Goal: Task Accomplishment & Management: Use online tool/utility

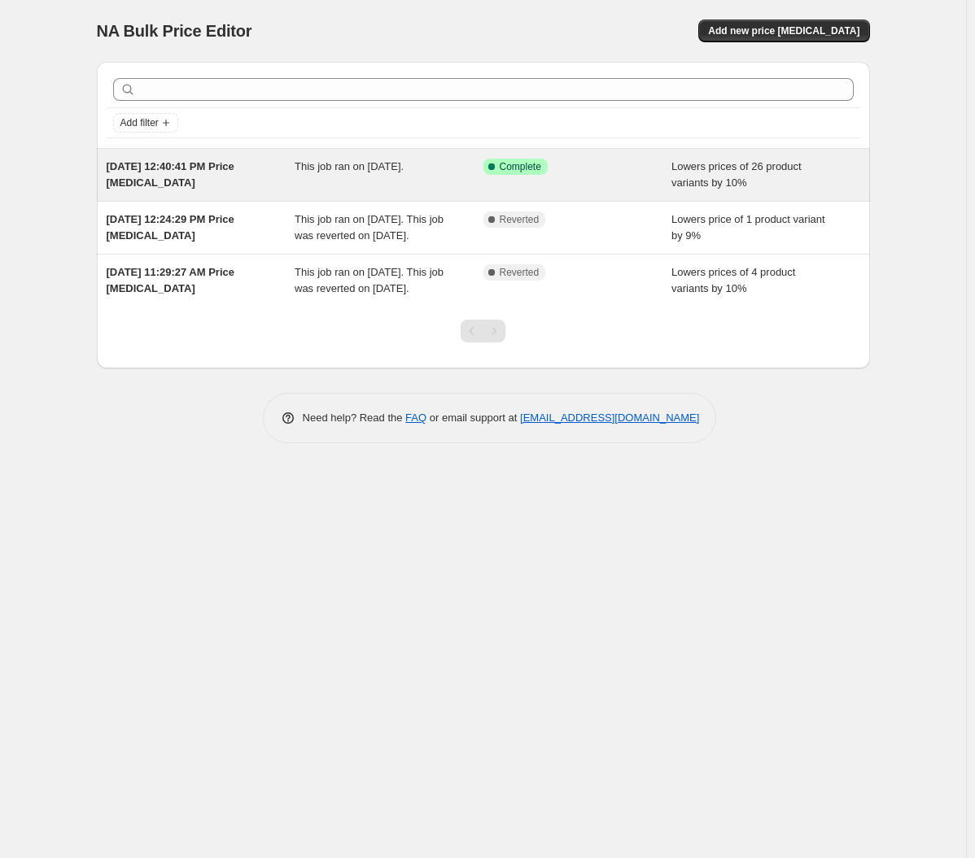
click at [294, 183] on div "[DATE] 12:40:41 PM Price [MEDICAL_DATA]" at bounding box center [201, 175] width 189 height 33
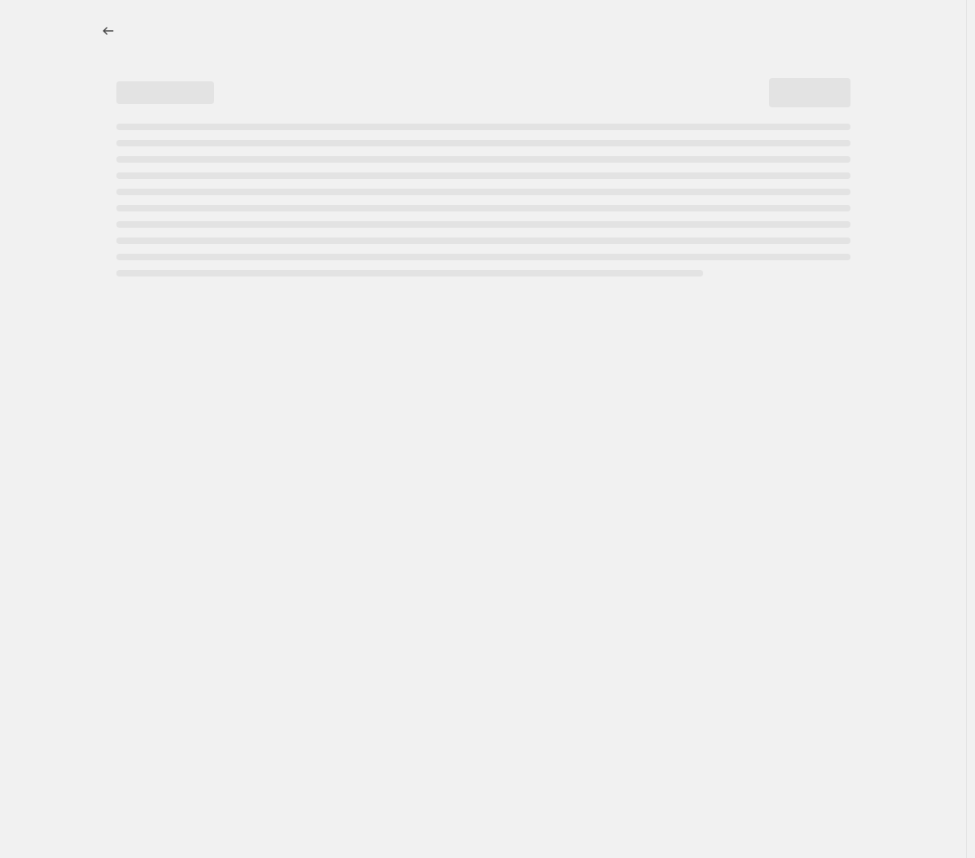
select select "percentage"
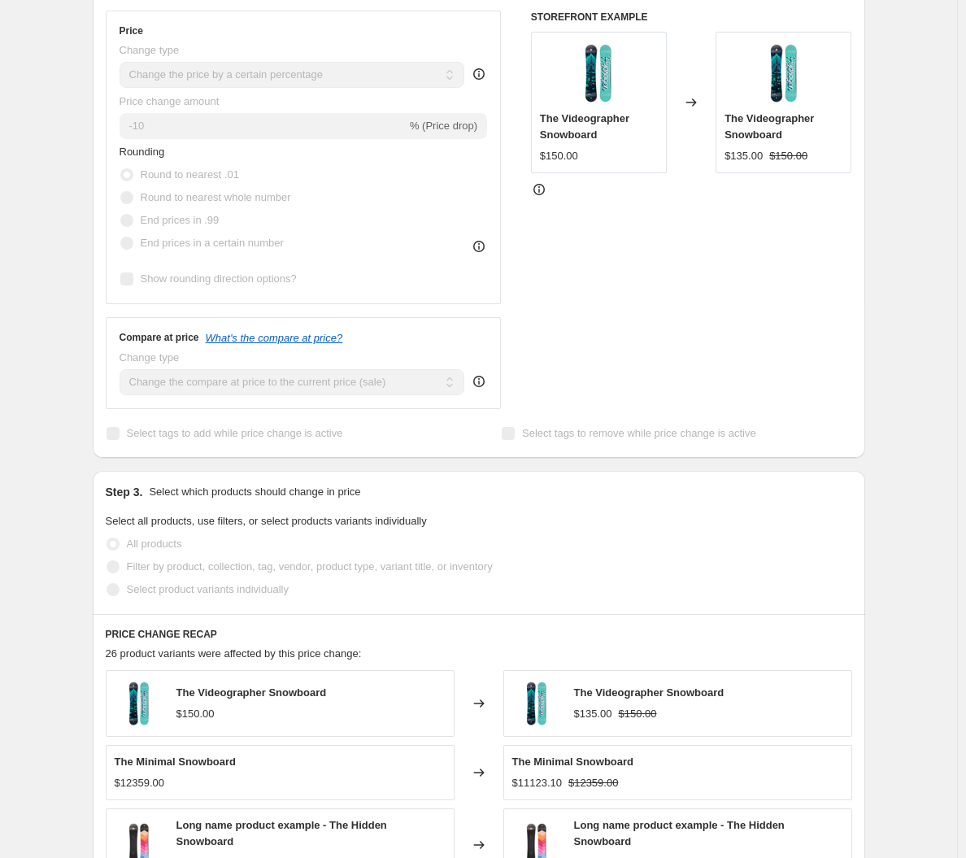
scroll to position [231, 0]
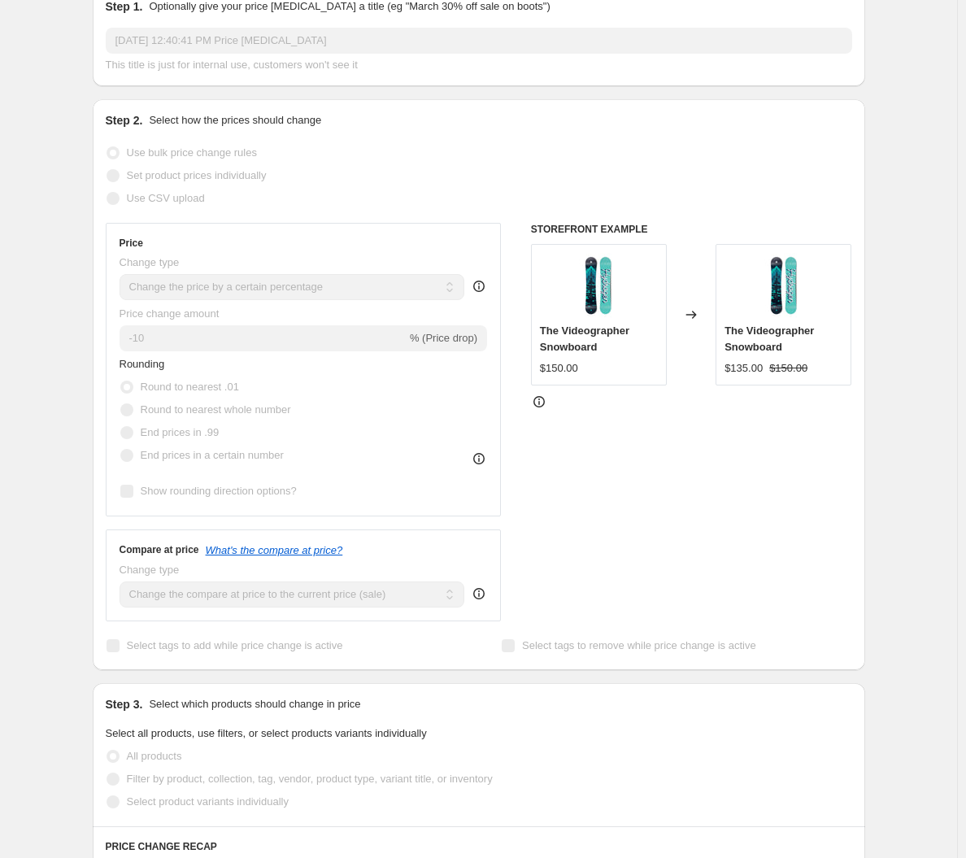
click at [648, 326] on div "The Videographer Snowboard" at bounding box center [599, 339] width 118 height 33
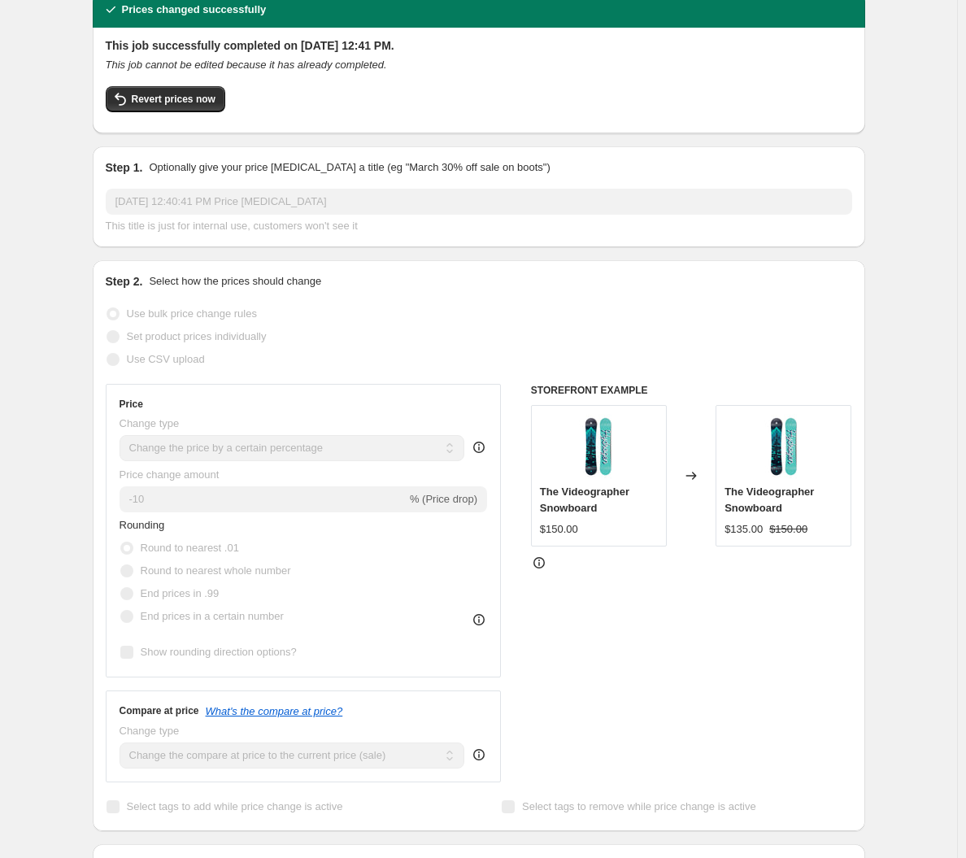
scroll to position [68, 0]
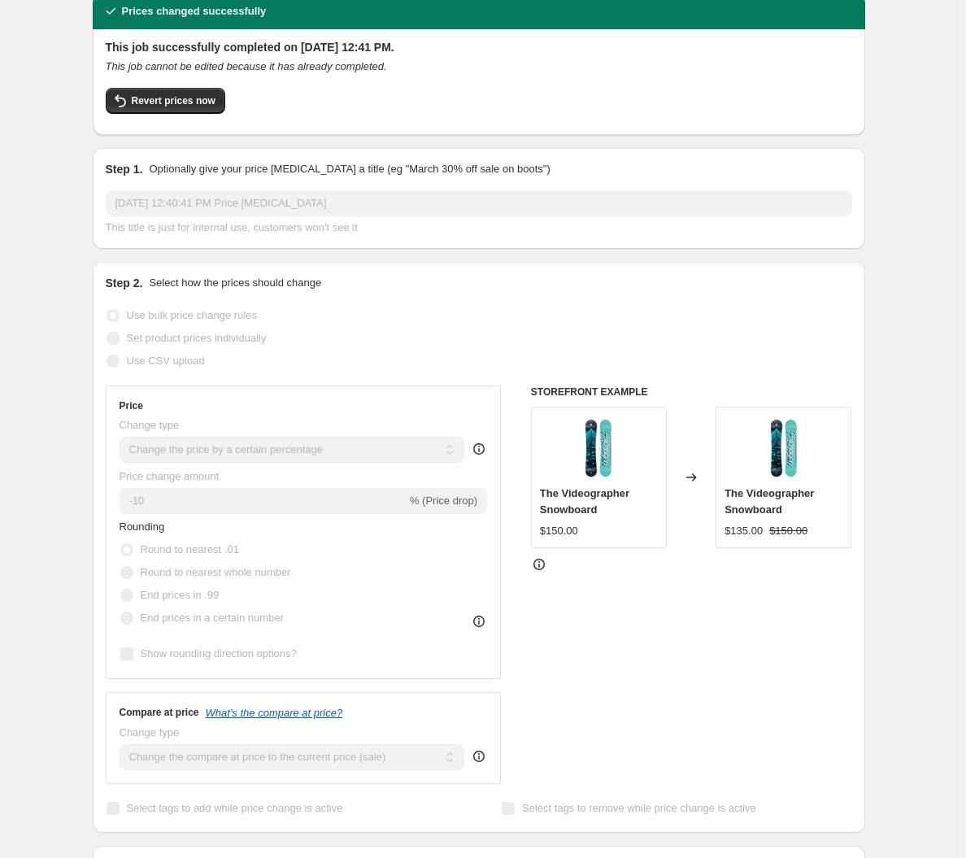
click at [540, 562] on icon at bounding box center [540, 562] width 2 height 2
click at [360, 341] on div "Set product prices individually" at bounding box center [479, 338] width 747 height 23
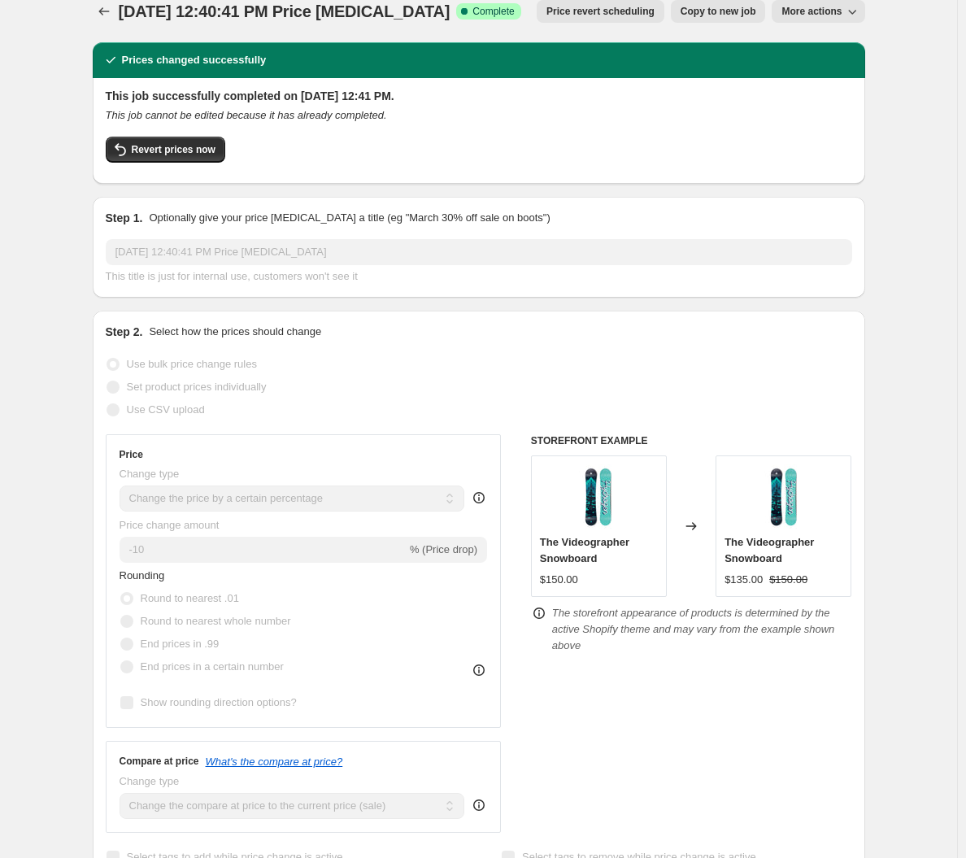
scroll to position [0, 0]
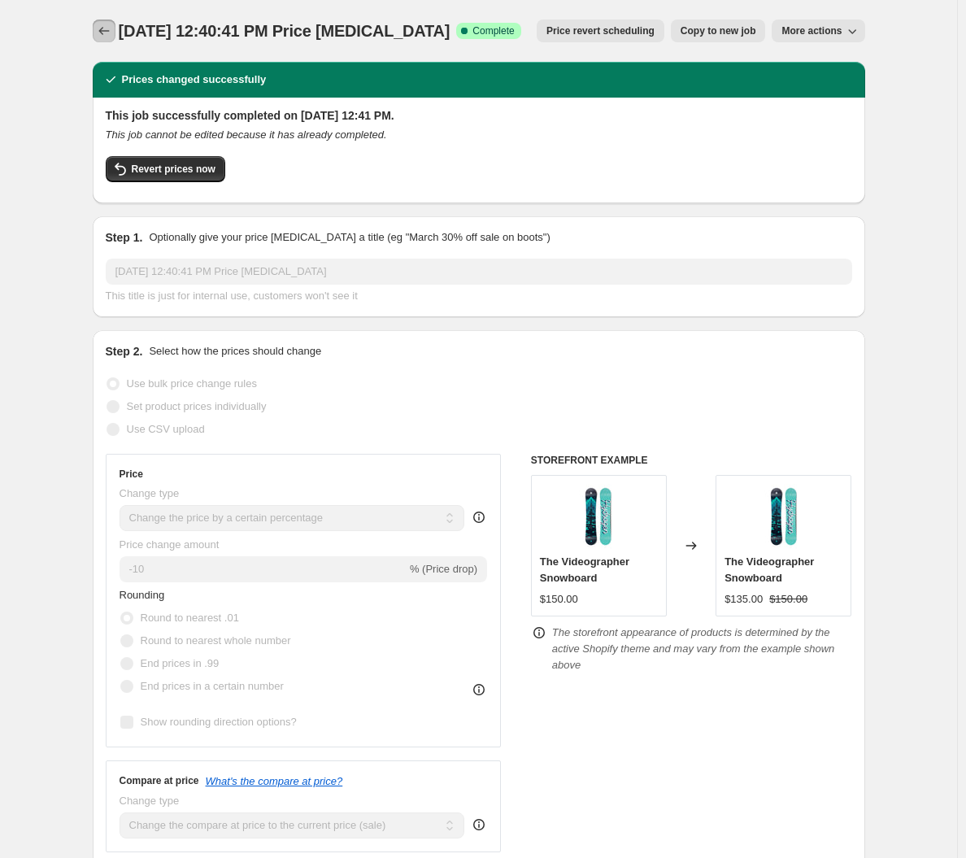
click at [112, 30] on icon "Price change jobs" at bounding box center [104, 31] width 16 height 16
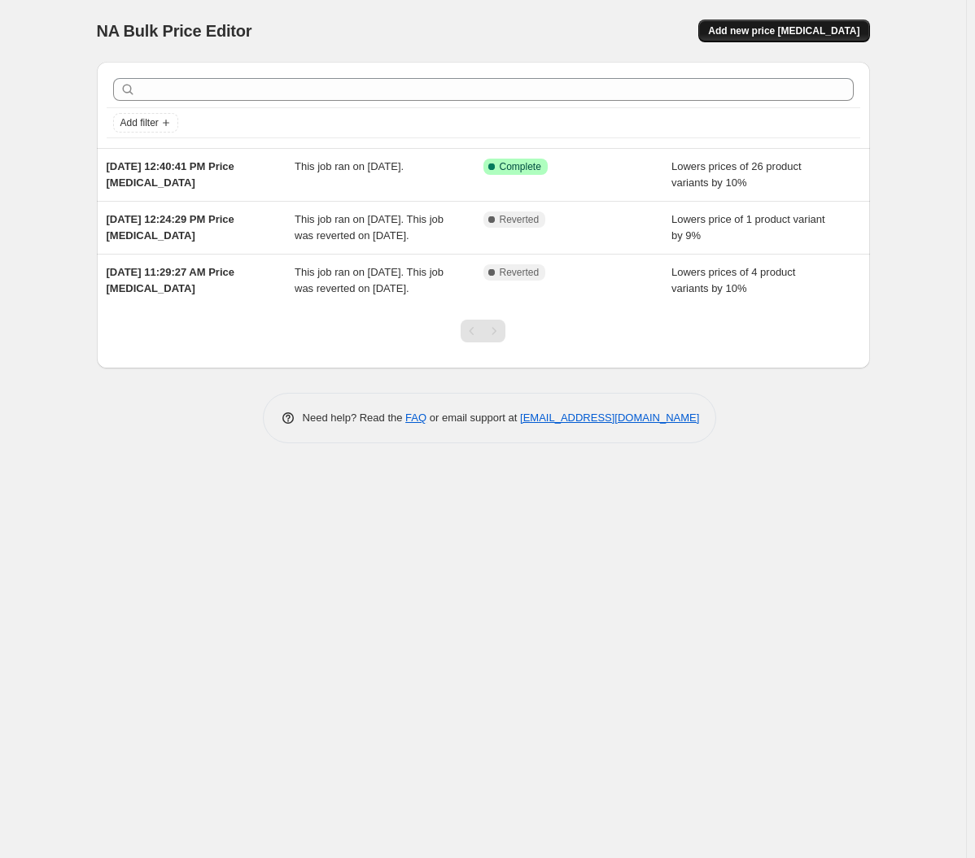
click at [820, 31] on span "Add new price [MEDICAL_DATA]" at bounding box center [783, 30] width 151 height 13
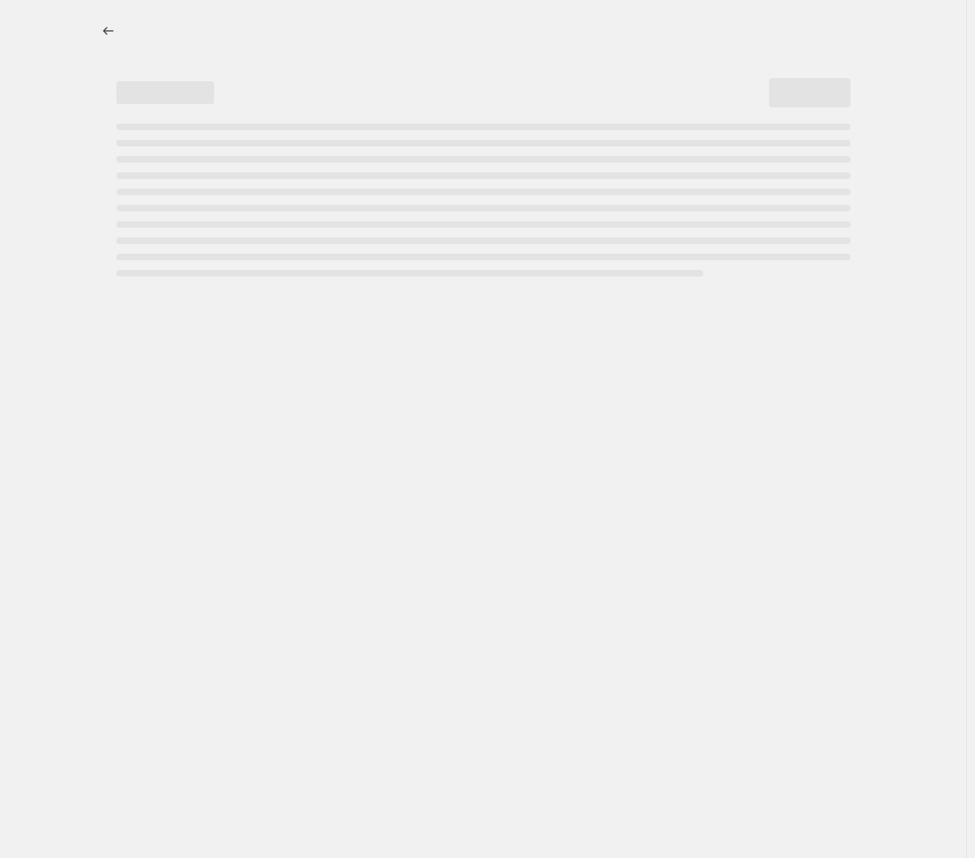
select select "percentage"
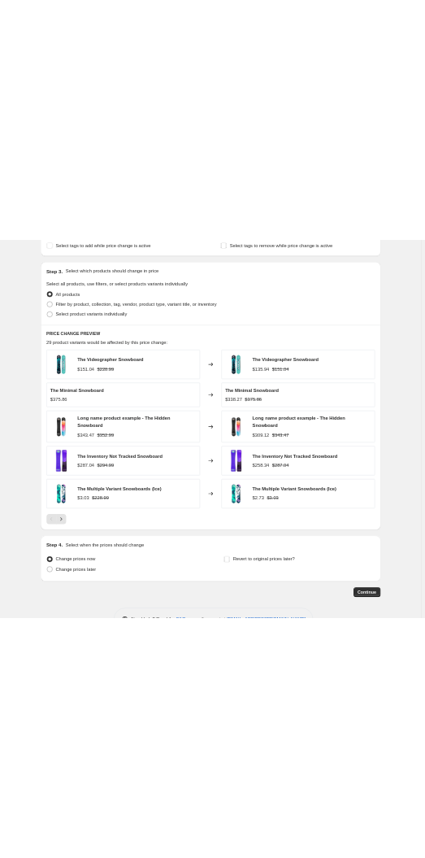
scroll to position [732, 0]
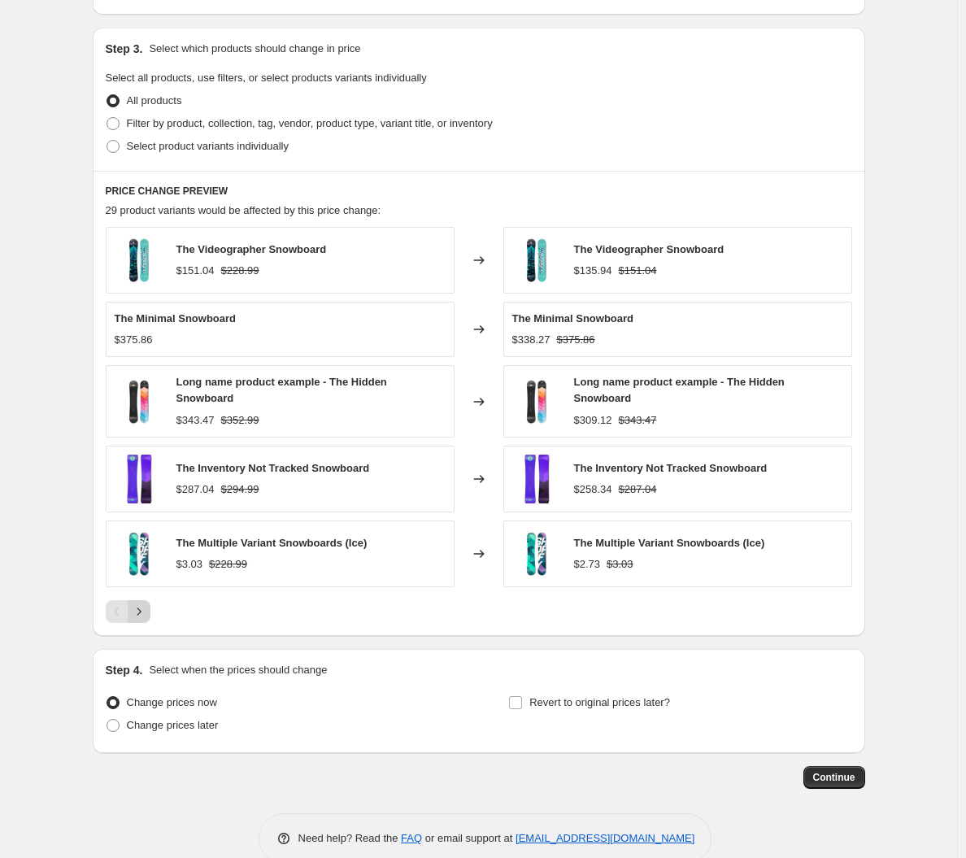
click at [147, 609] on icon "Next" at bounding box center [139, 612] width 16 height 16
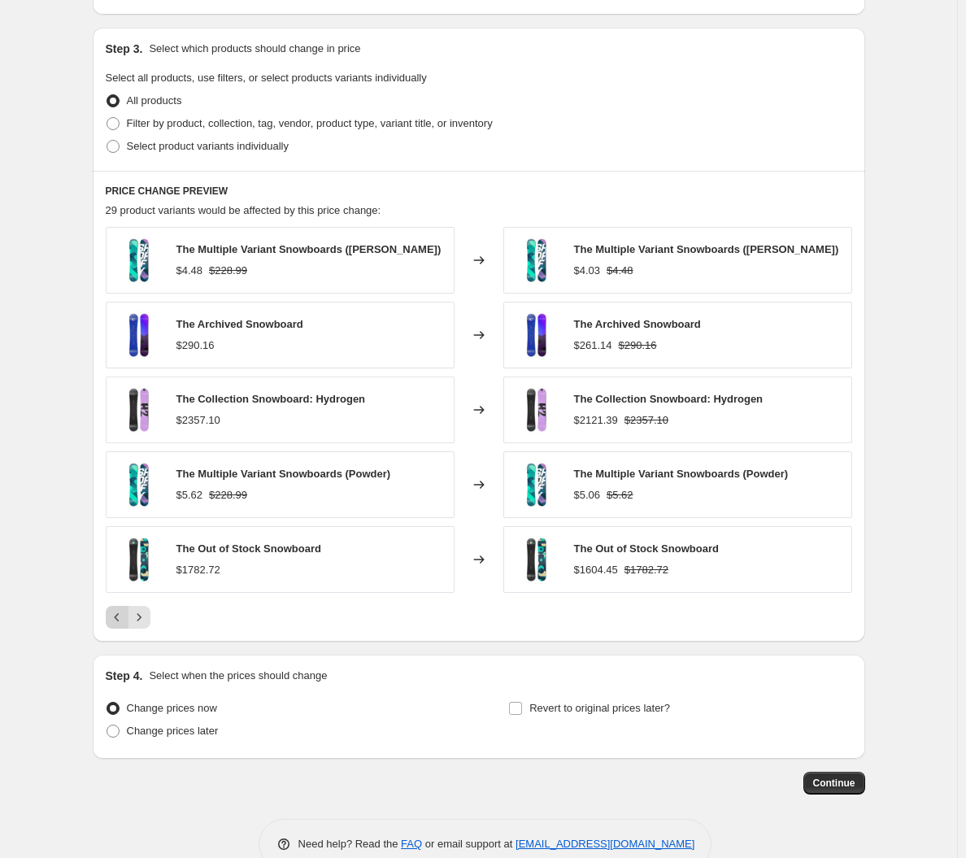
click at [115, 618] on icon "Previous" at bounding box center [117, 617] width 16 height 16
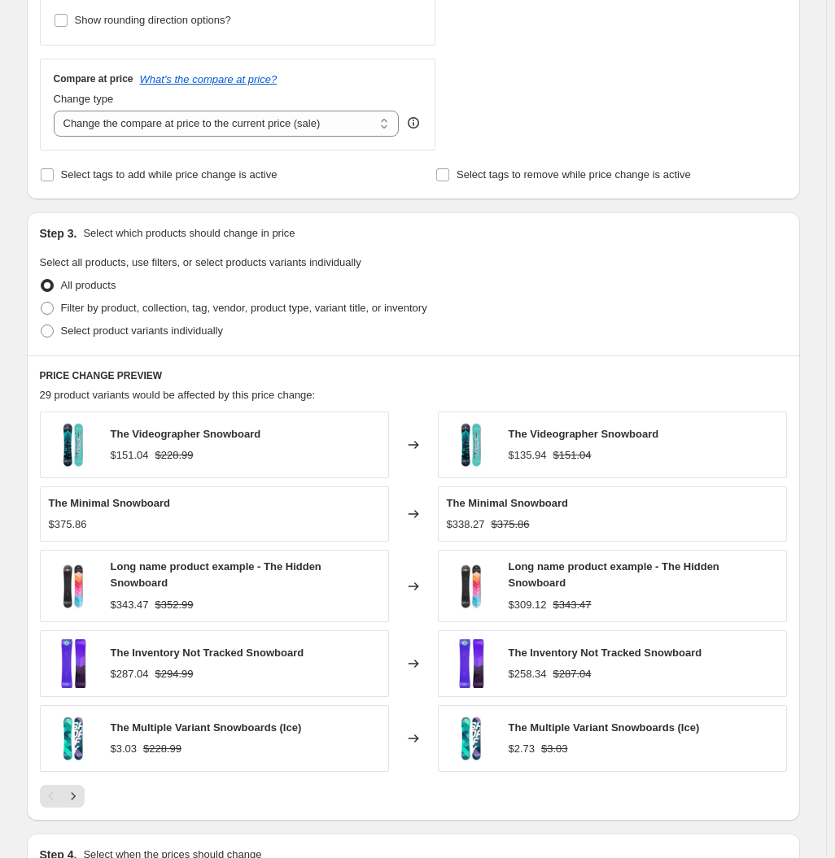
scroll to position [763, 0]
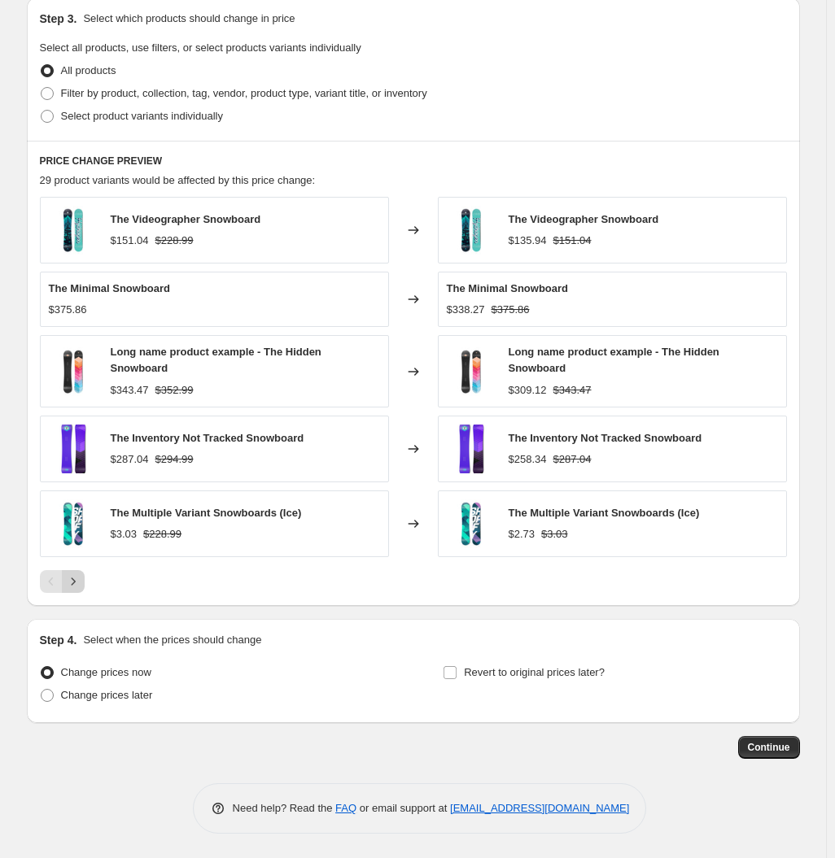
click at [75, 582] on icon "Next" at bounding box center [73, 582] width 16 height 16
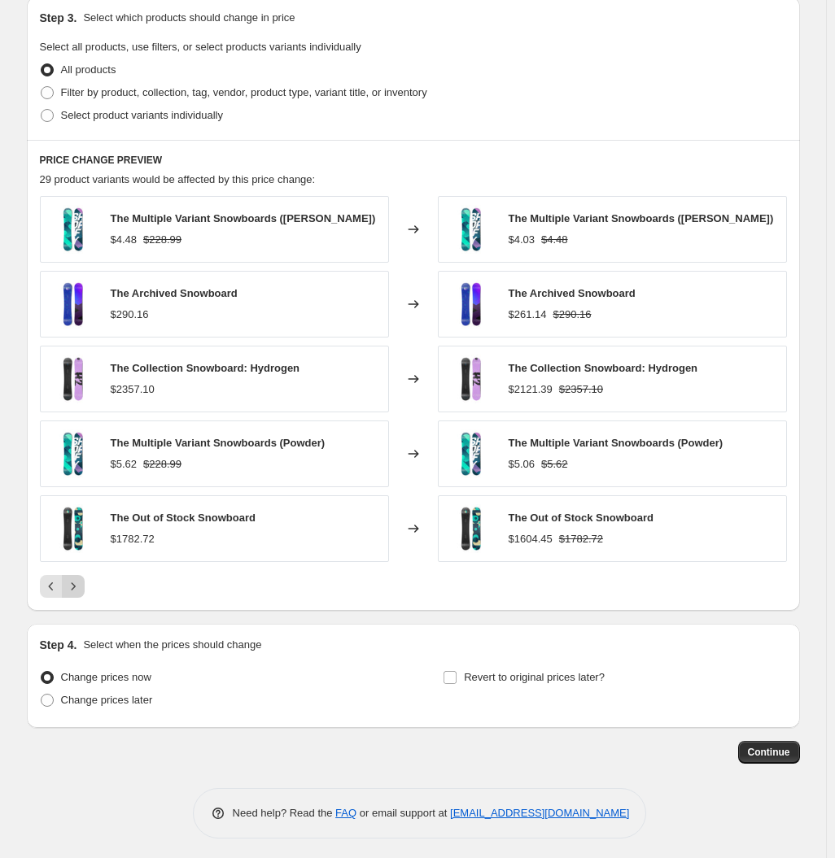
click at [68, 591] on icon "Next" at bounding box center [73, 586] width 16 height 16
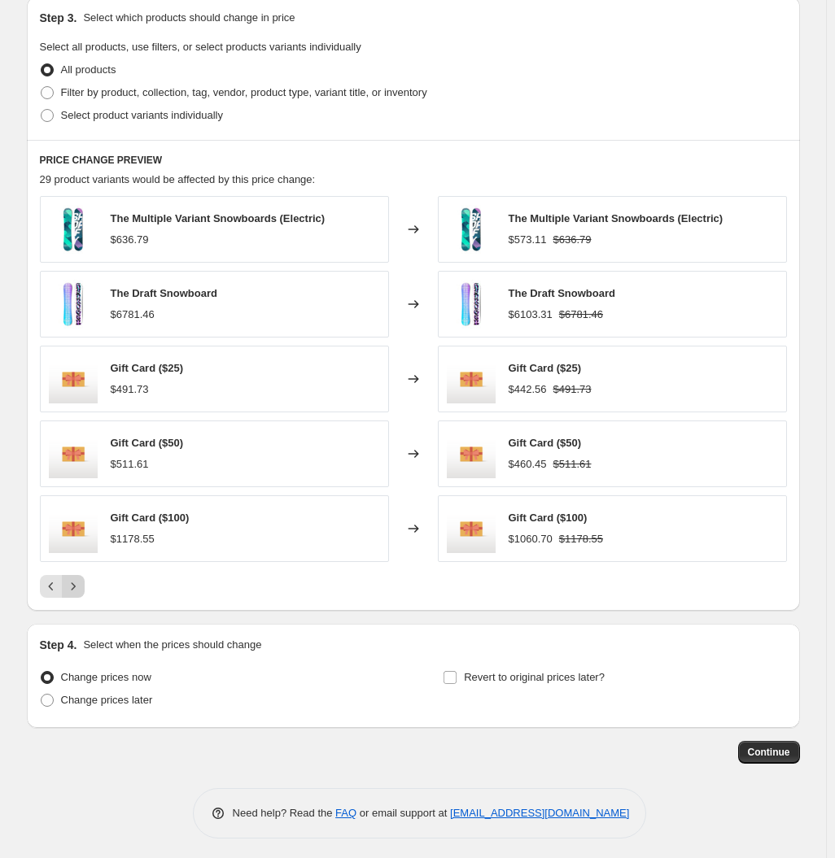
click at [71, 591] on icon "Next" at bounding box center [73, 586] width 16 height 16
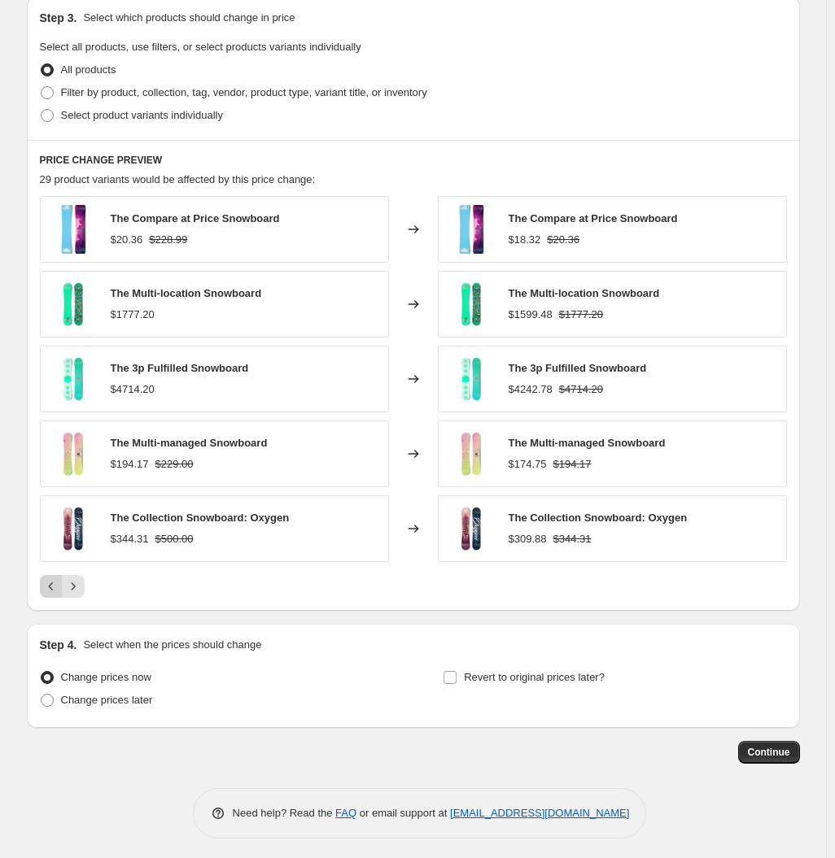
click at [57, 591] on icon "Previous" at bounding box center [51, 586] width 16 height 16
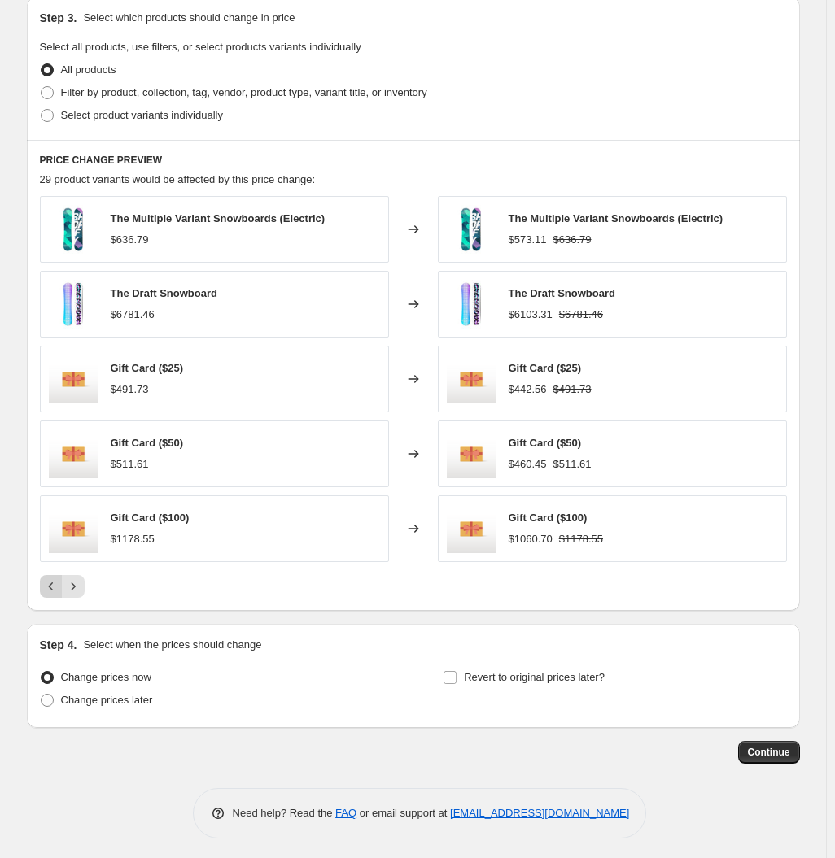
click at [59, 591] on icon "Previous" at bounding box center [51, 586] width 16 height 16
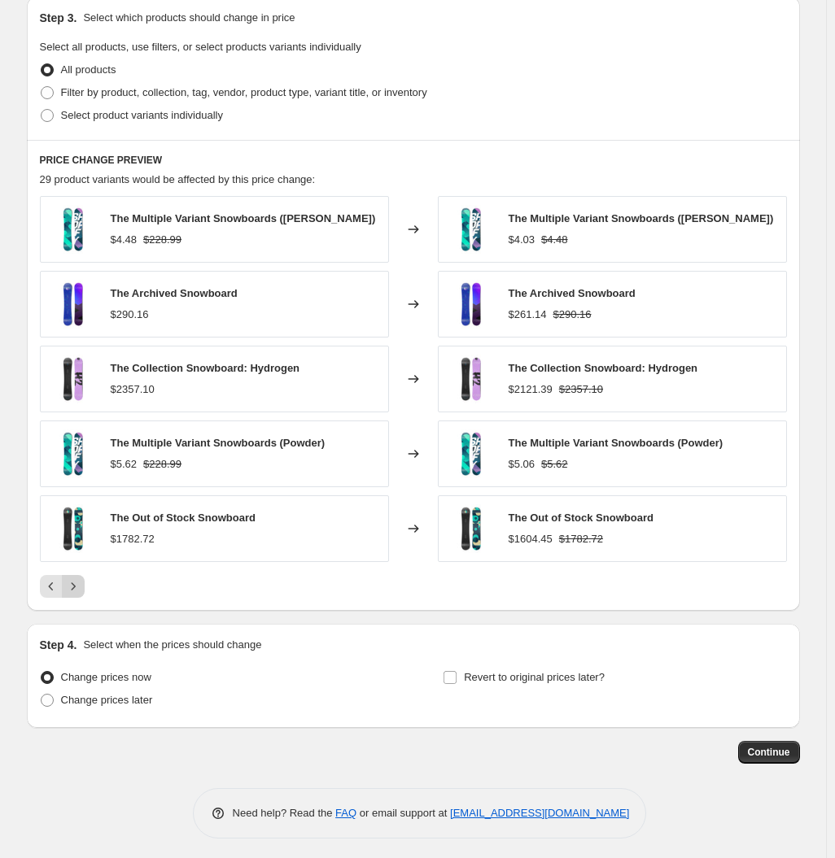
click at [85, 592] on button "Next" at bounding box center [73, 586] width 23 height 23
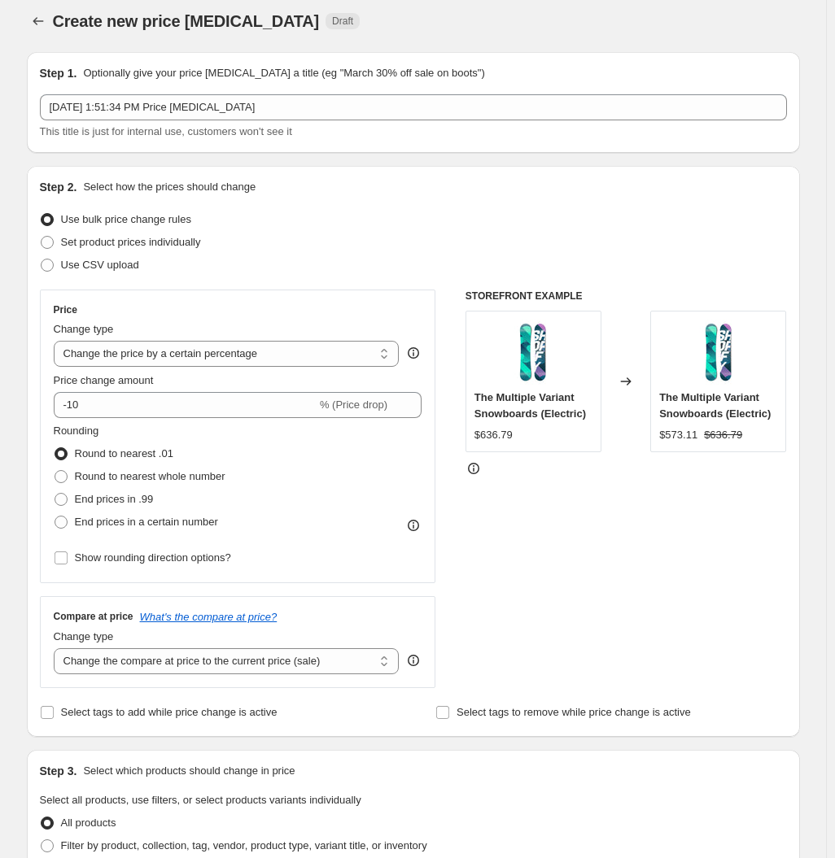
scroll to position [0, 0]
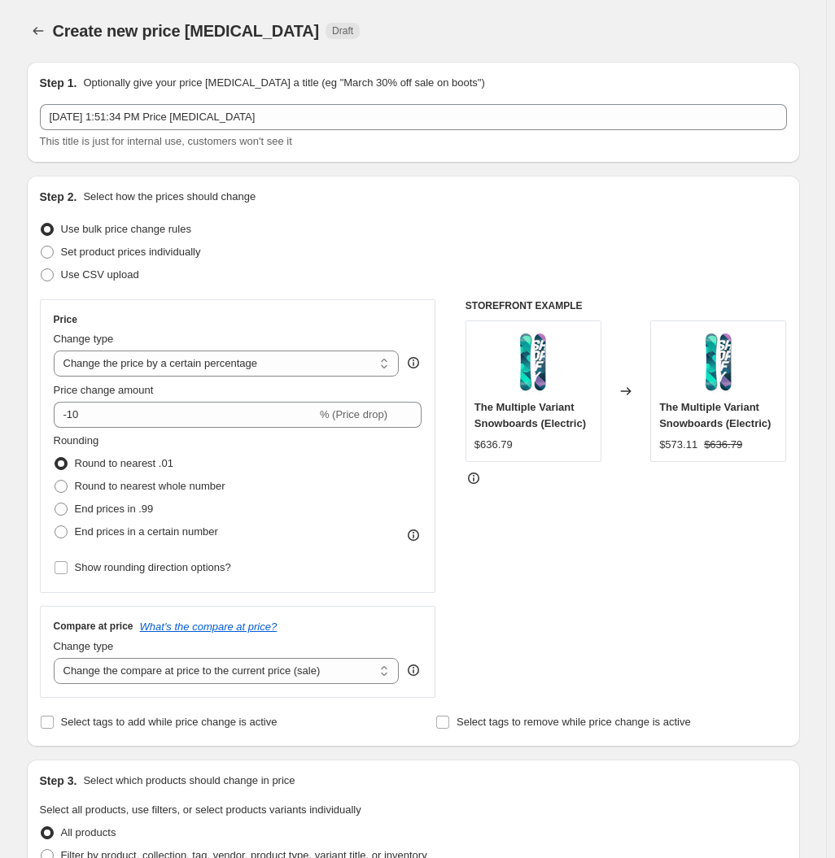
click at [333, 156] on div "Step 1. Optionally give your price [MEDICAL_DATA] a title (eg "March 30% off sa…" at bounding box center [413, 112] width 773 height 101
